Goal: Find specific page/section: Find specific page/section

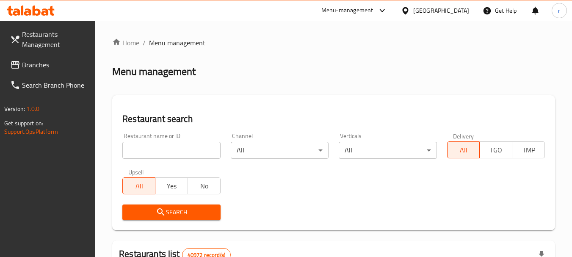
click at [27, 57] on link "Branches" at bounding box center [49, 65] width 92 height 20
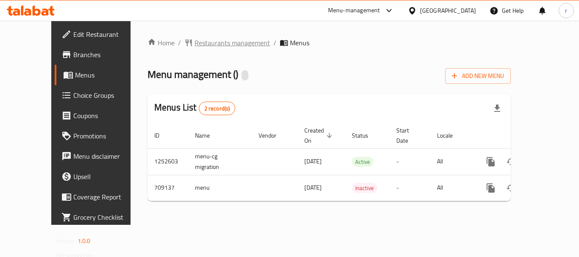
click at [194, 43] on span "Restaurants management" at bounding box center [231, 43] width 75 height 10
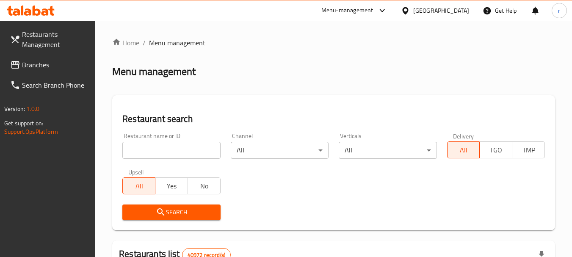
click at [182, 153] on input "search" at bounding box center [171, 150] width 98 height 17
paste input "644960"
type input "644960"
click at [170, 217] on span "Search" at bounding box center [171, 212] width 84 height 11
click at [170, 217] on div at bounding box center [286, 128] width 572 height 257
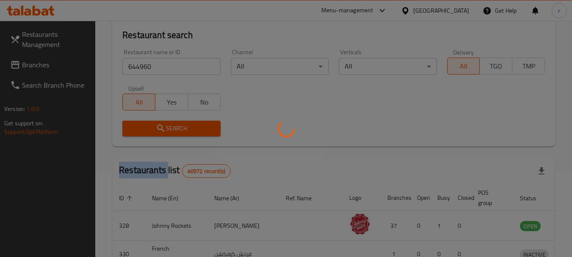
scroll to position [85, 0]
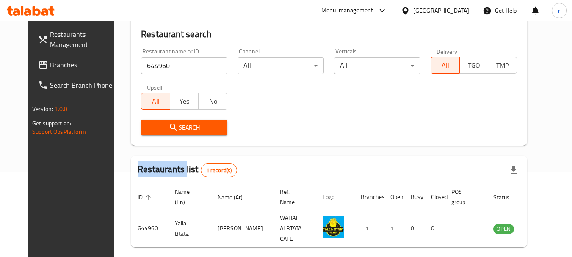
click at [50, 60] on span "Branches" at bounding box center [83, 65] width 67 height 10
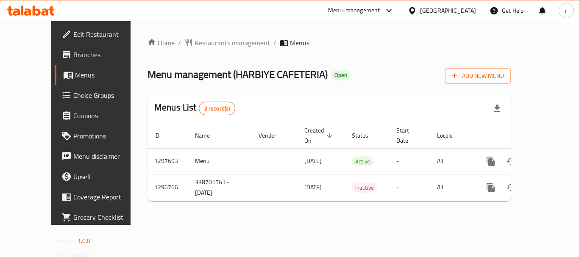
click at [194, 44] on span "Restaurants management" at bounding box center [231, 43] width 75 height 10
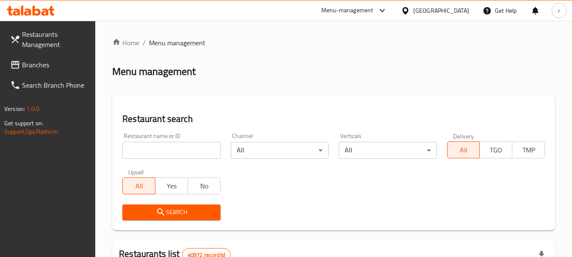
click at [186, 150] on input "search" at bounding box center [171, 150] width 98 height 17
paste input "700203"
type input "700203"
click at [192, 210] on span "Search" at bounding box center [171, 212] width 84 height 11
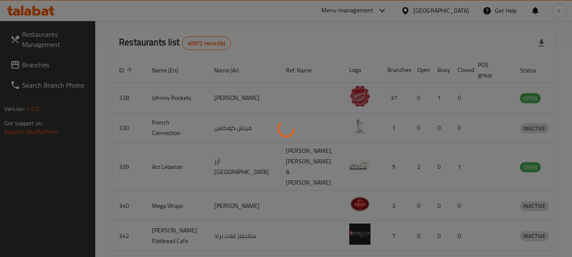
scroll to position [114, 0]
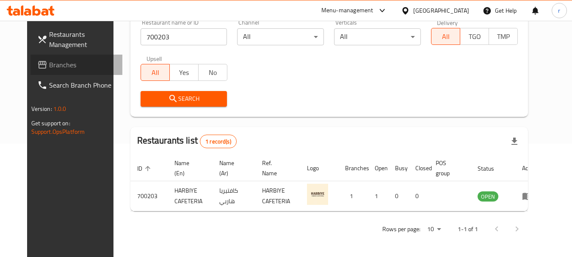
click at [50, 61] on span "Branches" at bounding box center [82, 65] width 67 height 10
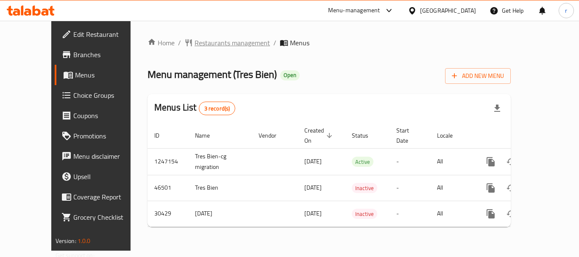
click at [194, 46] on span "Restaurants management" at bounding box center [231, 43] width 75 height 10
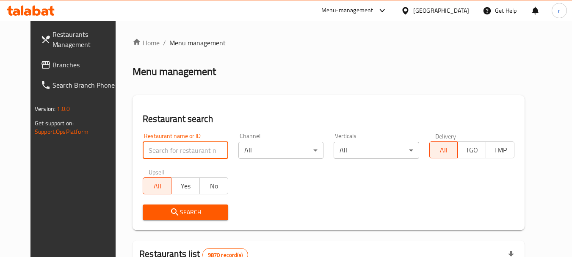
click at [146, 150] on input "search" at bounding box center [185, 150] width 85 height 17
paste input "15624"
type input "15624"
click at [178, 213] on span "Search" at bounding box center [186, 212] width 72 height 11
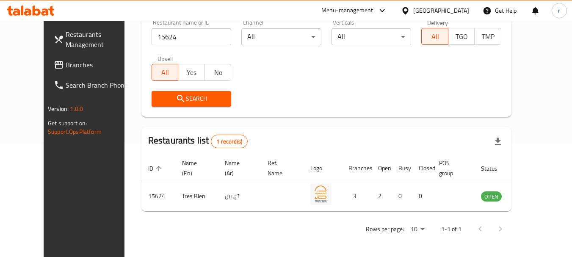
scroll to position [114, 0]
